Goal: Information Seeking & Learning: Check status

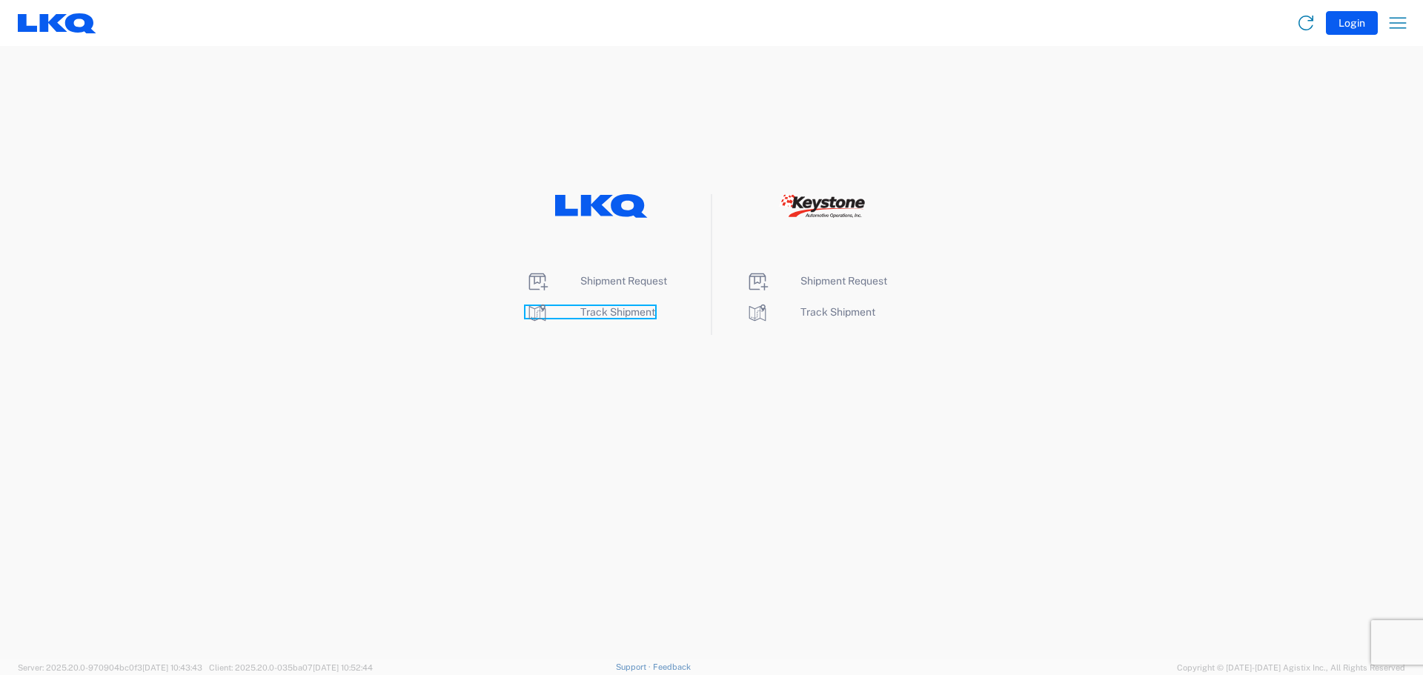
click at [600, 311] on span "Track Shipment" at bounding box center [618, 312] width 75 height 12
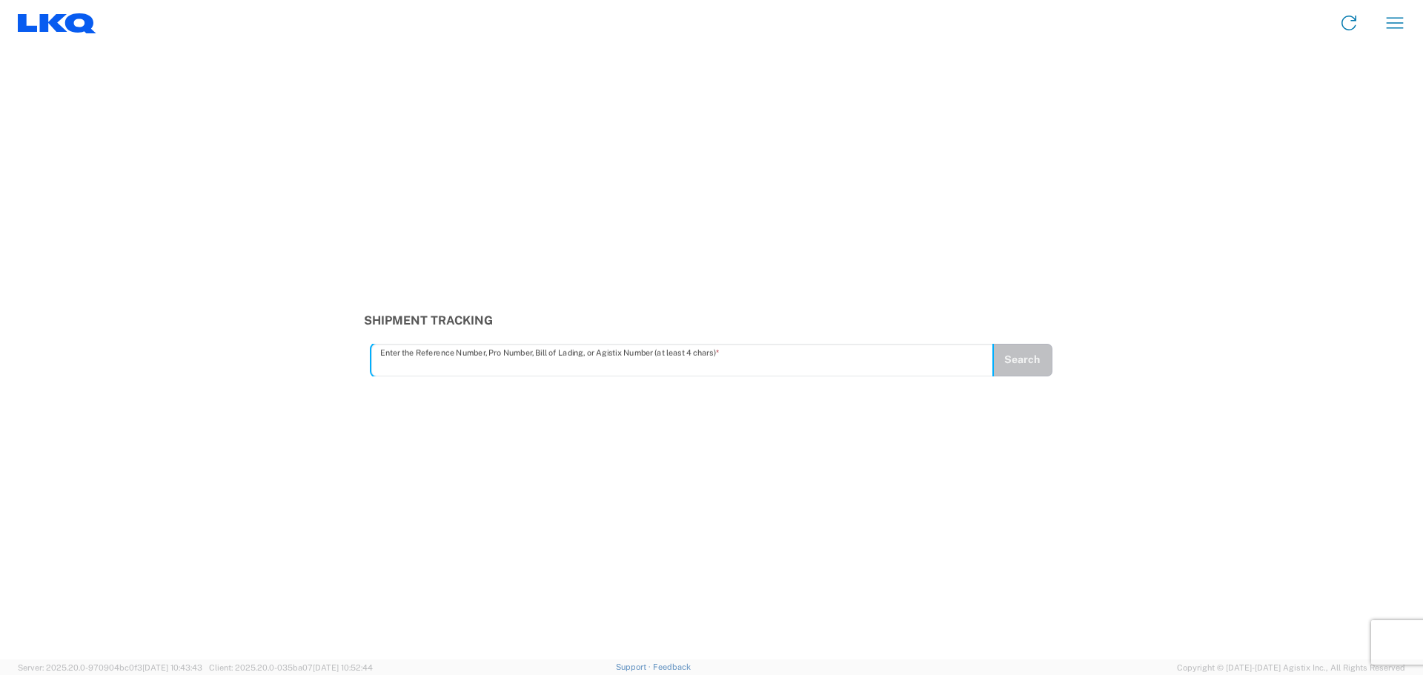
click at [436, 360] on input "text" at bounding box center [682, 360] width 604 height 26
click at [439, 377] on div "Shipment Tracking 56661582 Enter the Reference Number, Pro Number, Bill of Ladi…" at bounding box center [711, 353] width 1423 height 614
type input "56661582"
click at [1025, 357] on button "Search" at bounding box center [1022, 360] width 61 height 33
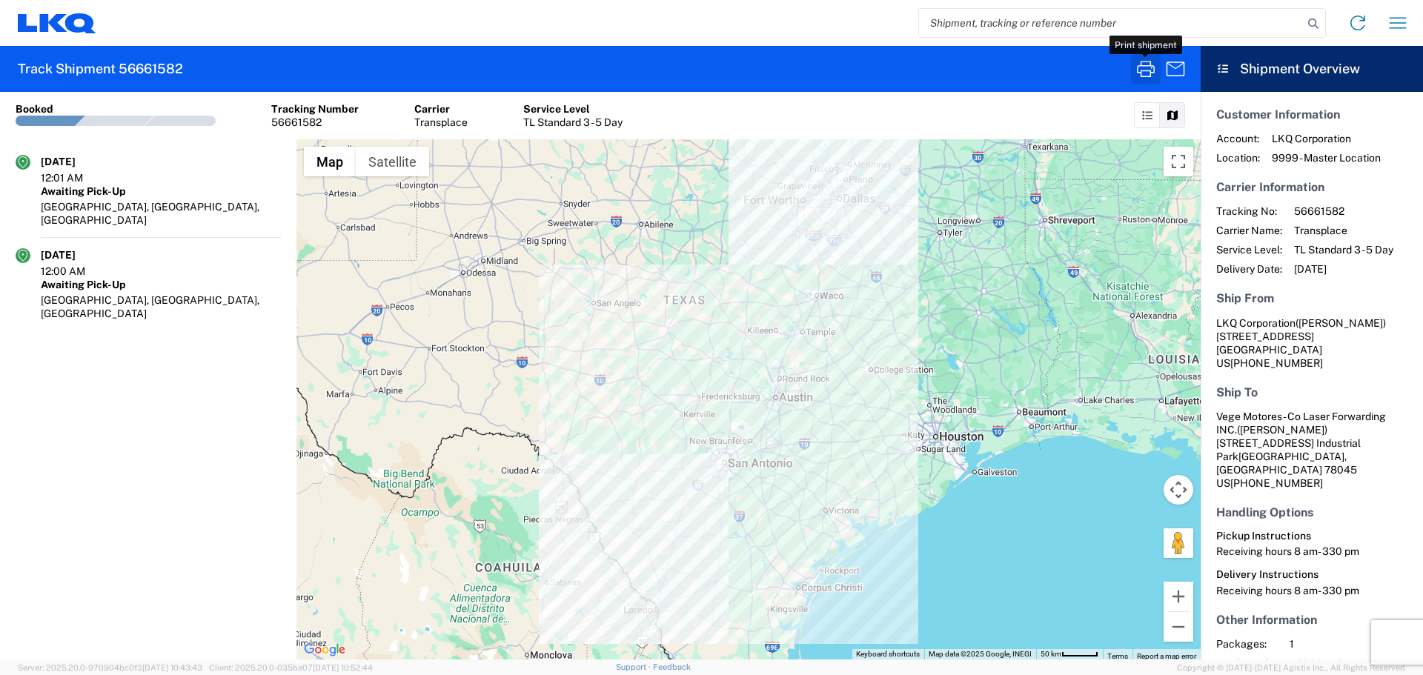
click at [1142, 64] on icon "button" at bounding box center [1146, 69] width 24 height 24
